Goal: Information Seeking & Learning: Learn about a topic

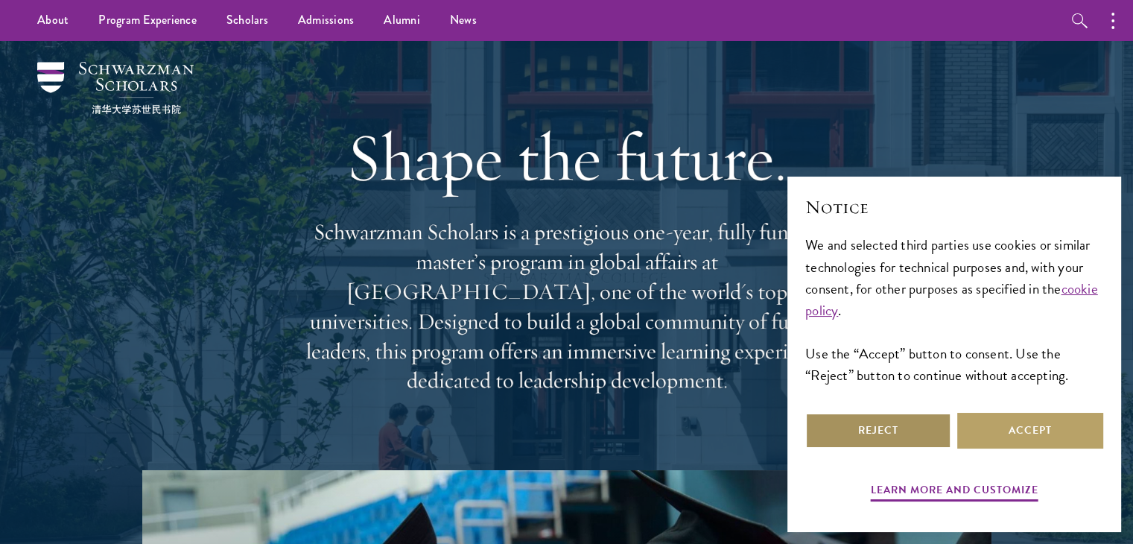
click at [909, 425] on button "Reject" at bounding box center [878, 431] width 146 height 36
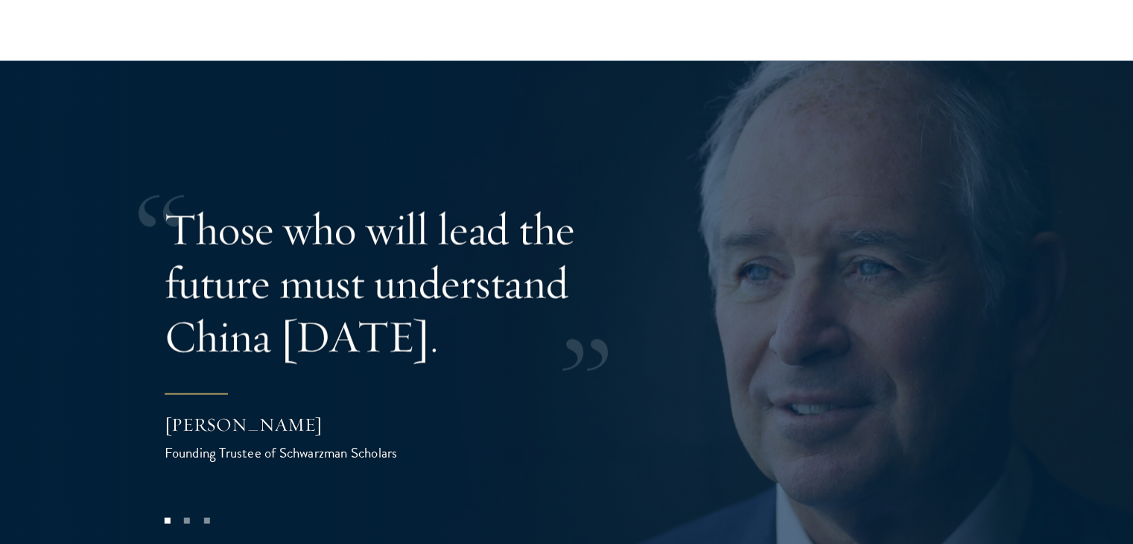
scroll to position [2377, 0]
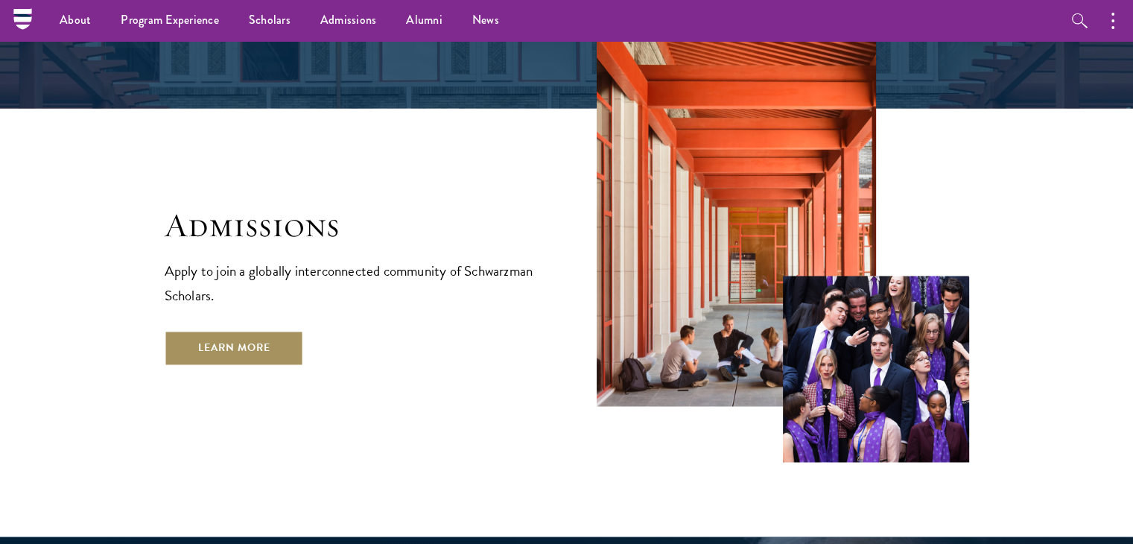
click at [247, 330] on link "Learn More" at bounding box center [234, 348] width 139 height 36
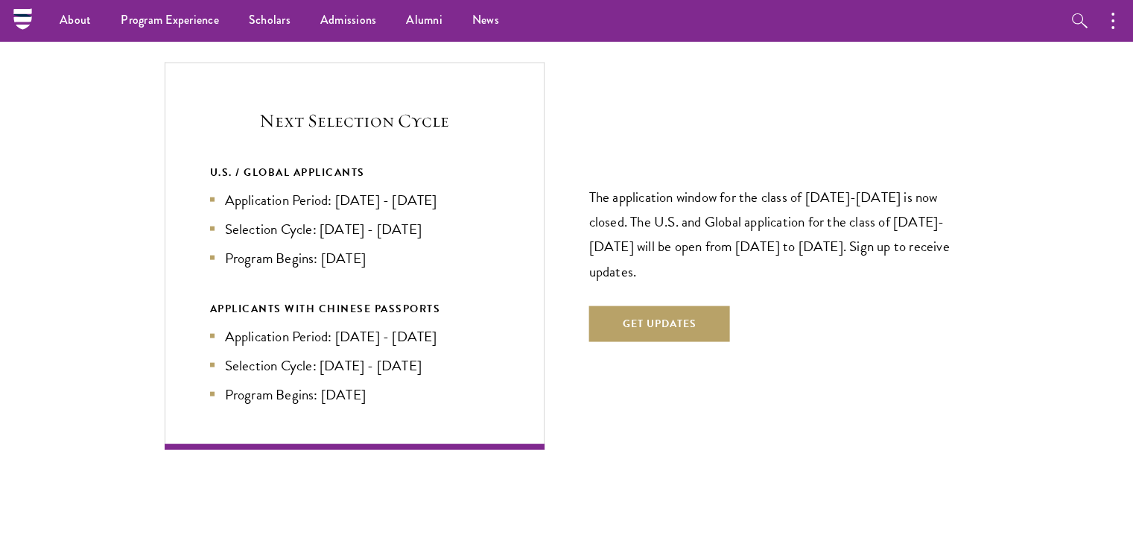
scroll to position [3148, 0]
